Goal: Find specific page/section: Find specific page/section

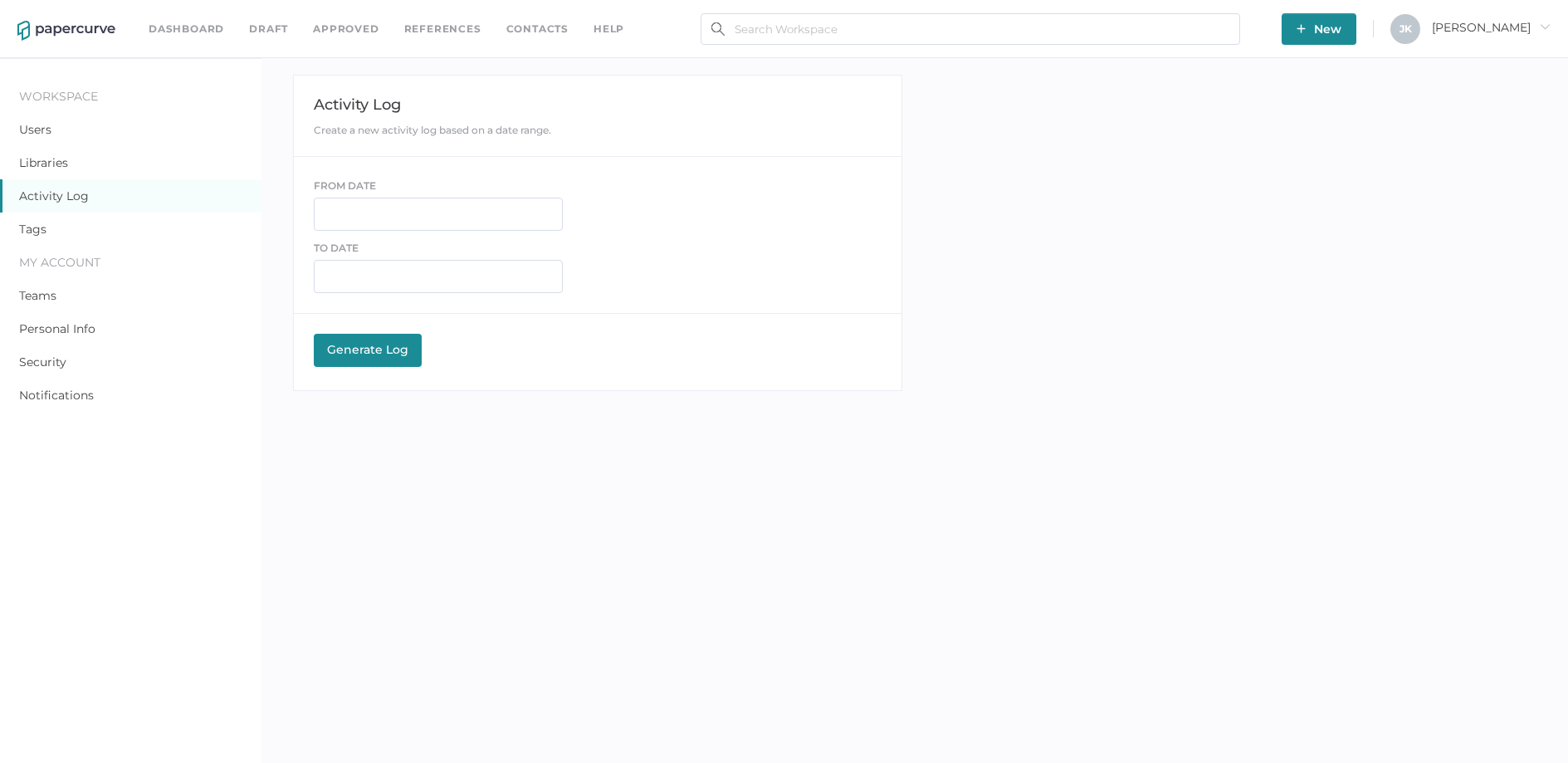
click at [526, 41] on div "Dashboard Draft Approved References Contacts help New J K Jeff arrow_right" at bounding box center [784, 29] width 1568 height 58
click at [527, 33] on link "Contacts" at bounding box center [537, 29] width 62 height 19
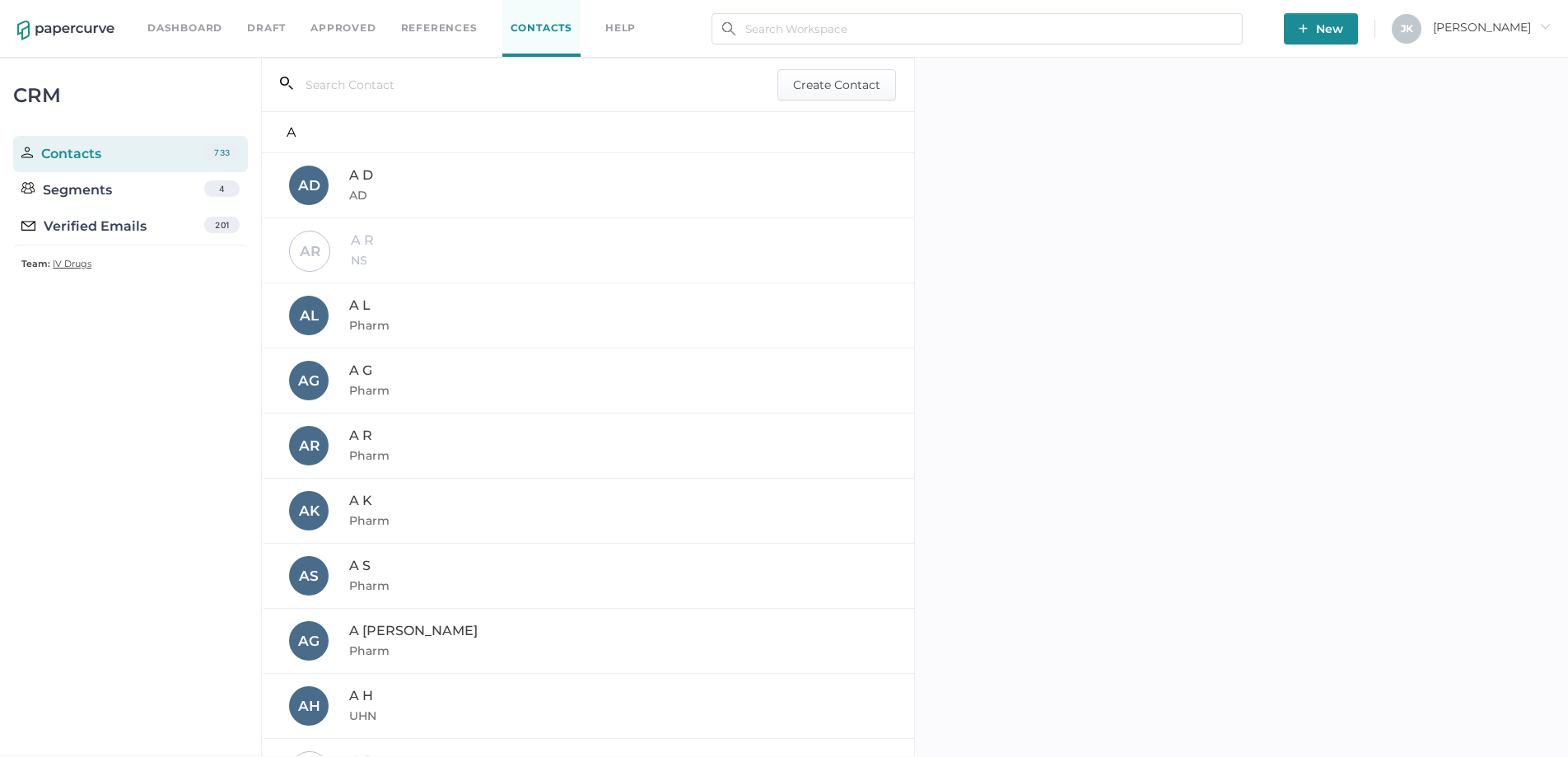
click at [148, 229] on div "Verified Emails 201" at bounding box center [130, 226] width 235 height 36
